Goal: Transaction & Acquisition: Purchase product/service

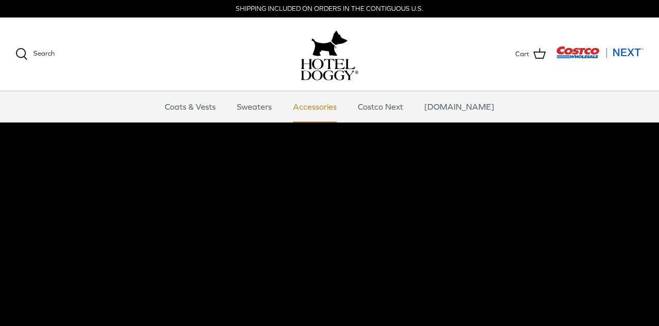
click at [314, 107] on link "Accessories" at bounding box center [315, 106] width 62 height 31
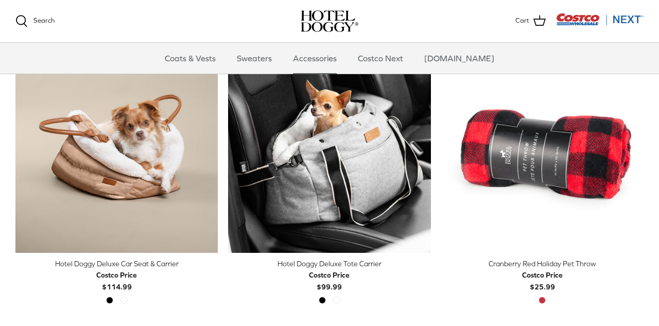
scroll to position [268, 0]
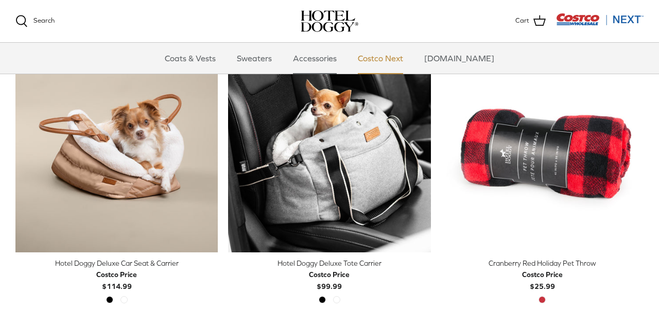
click at [392, 55] on link "Costco Next" at bounding box center [380, 58] width 64 height 31
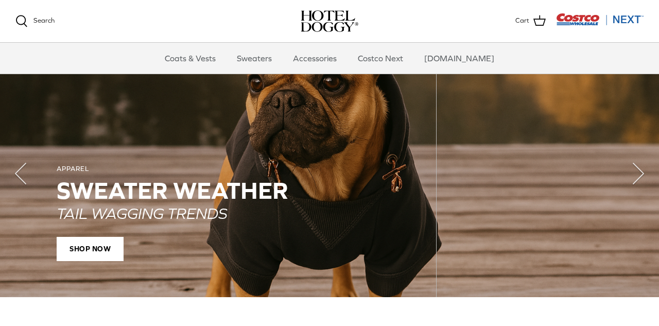
scroll to position [728, 0]
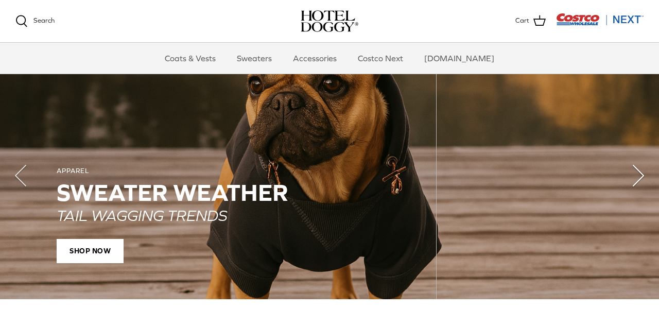
click at [634, 177] on polyline "Next" at bounding box center [638, 175] width 10 height 21
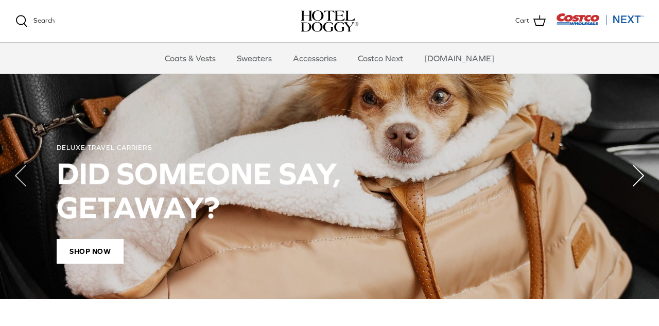
click at [634, 177] on polyline "Next" at bounding box center [638, 175] width 10 height 21
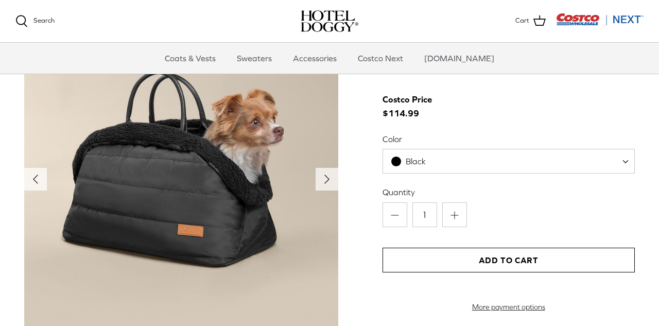
scroll to position [1054, 0]
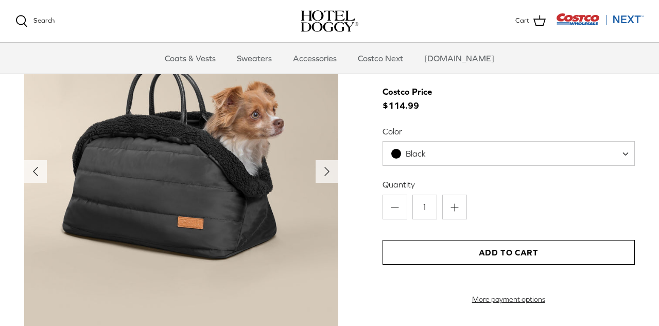
click at [594, 156] on span "Black" at bounding box center [508, 153] width 252 height 25
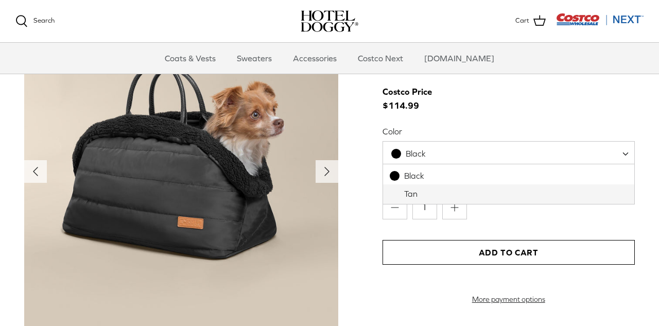
select select "Tan"
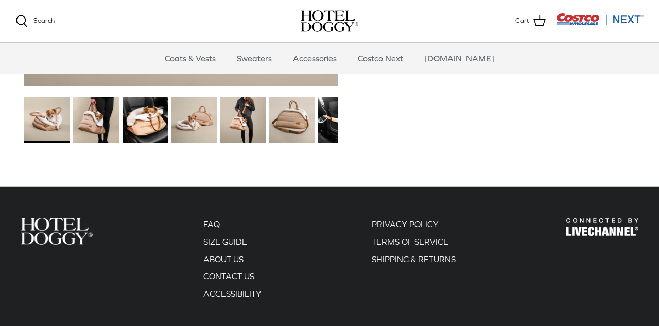
scroll to position [1296, 0]
click at [213, 112] on img at bounding box center [193, 119] width 45 height 45
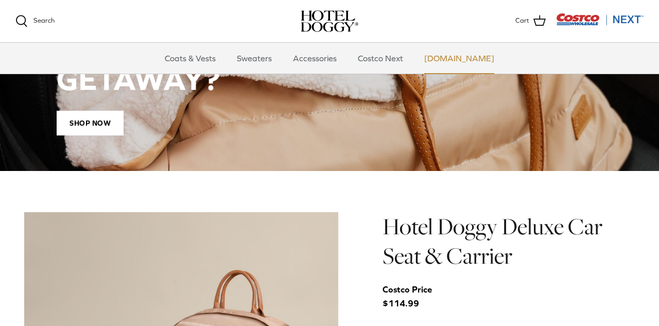
scroll to position [857, 0]
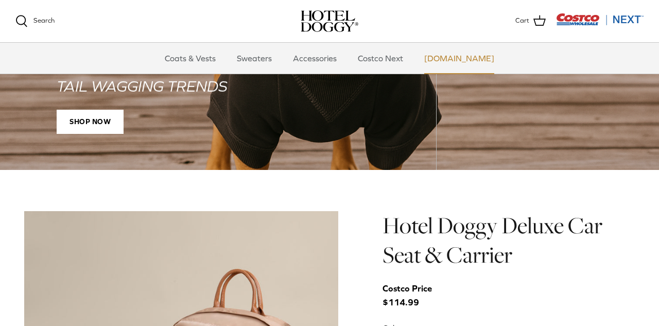
click at [473, 59] on link "[DOMAIN_NAME]" at bounding box center [459, 58] width 89 height 31
